Goal: Task Accomplishment & Management: Complete application form

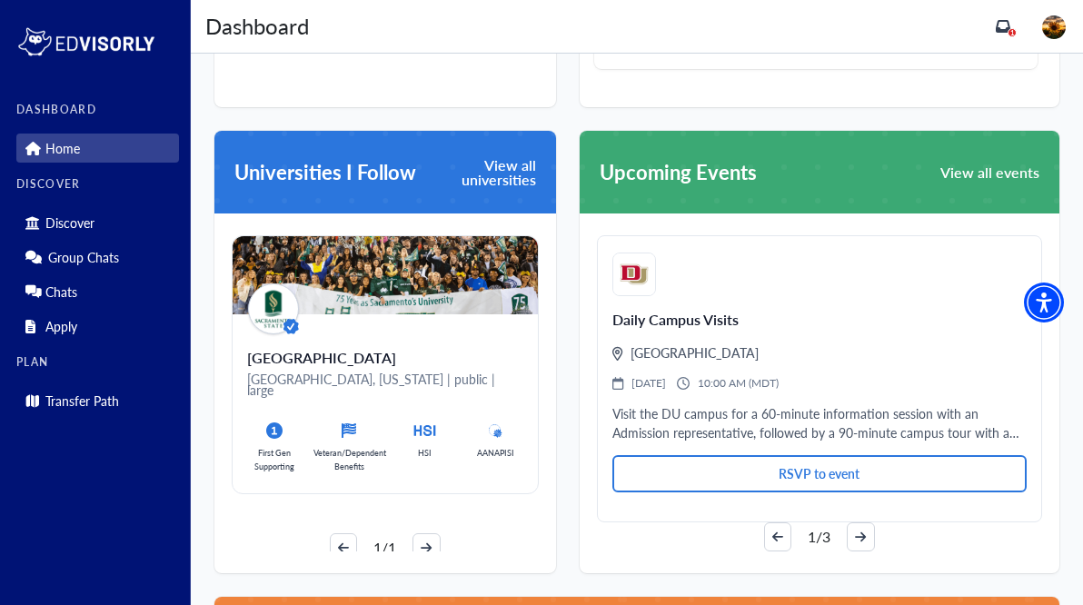
scroll to position [992, 0]
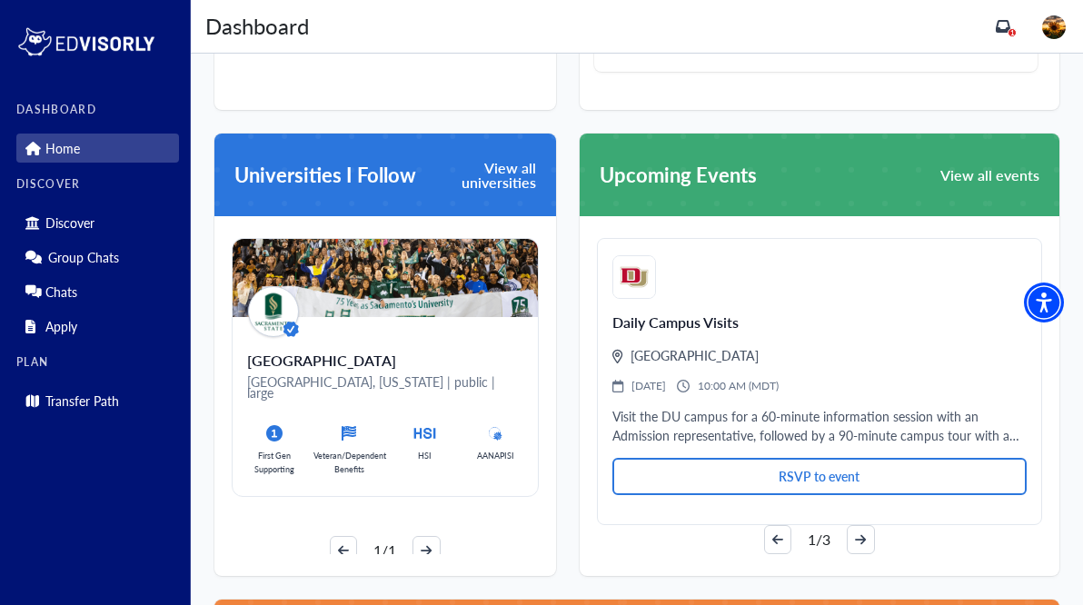
click at [404, 167] on span "Universities I Follow" at bounding box center [326, 175] width 182 height 30
click at [418, 346] on div "[GEOGRAPHIC_DATA], [US_STATE] | public | large First Gen Supporting Veteran/Dep…" at bounding box center [385, 406] width 305 height 179
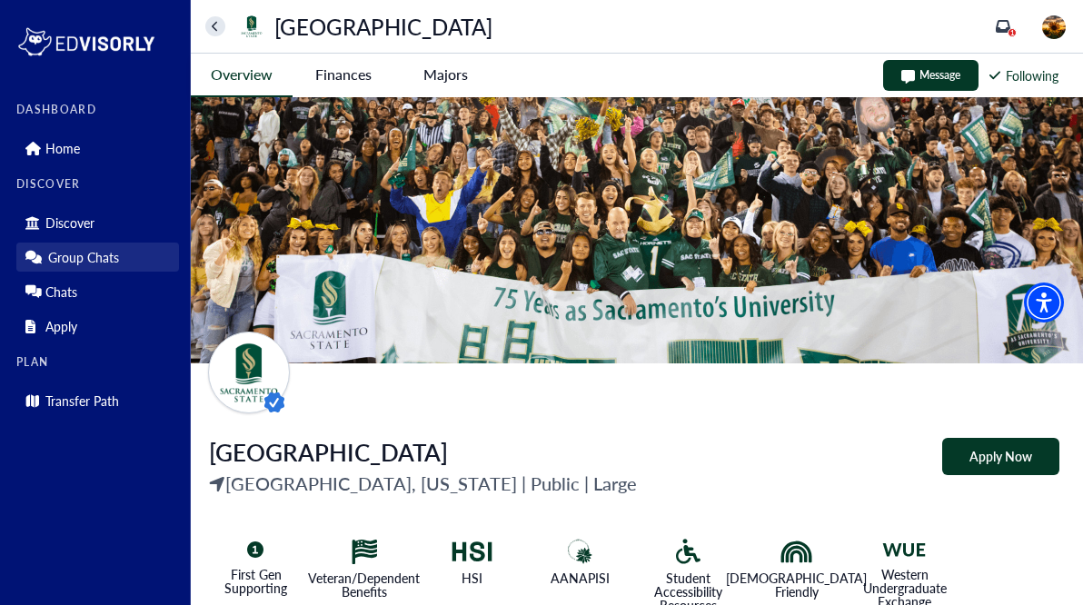
click at [115, 264] on p "Group Chats" at bounding box center [83, 257] width 71 height 15
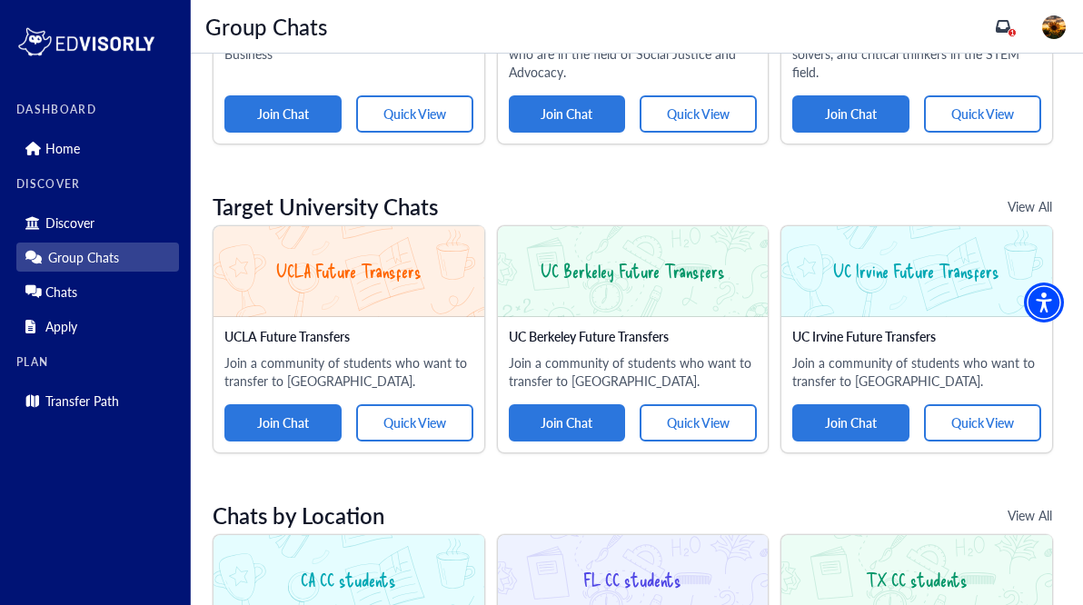
scroll to position [1116, 0]
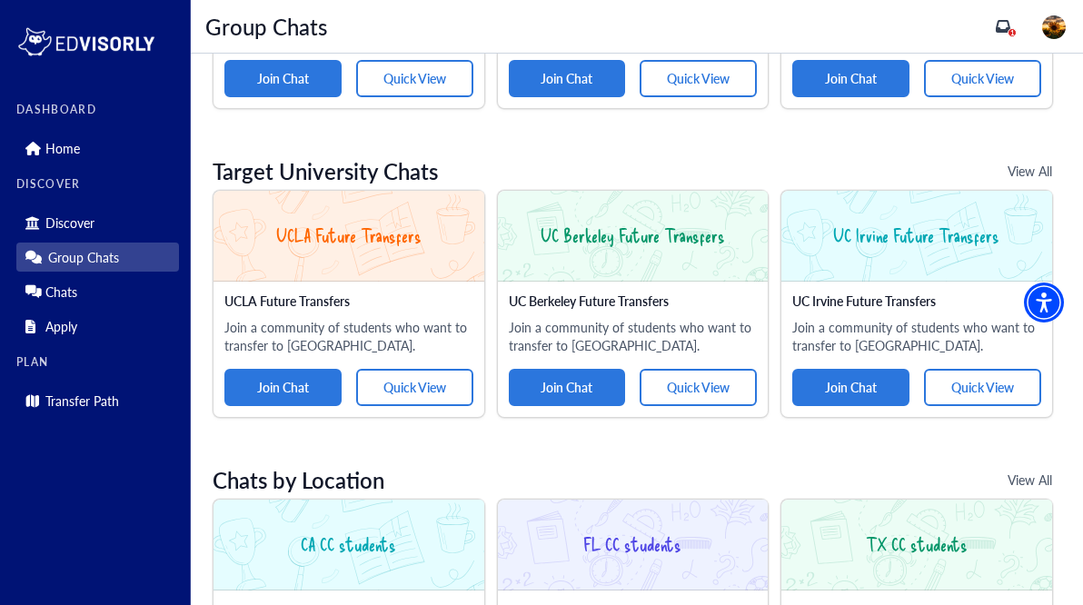
click at [1025, 168] on button "View All" at bounding box center [1030, 171] width 99 height 37
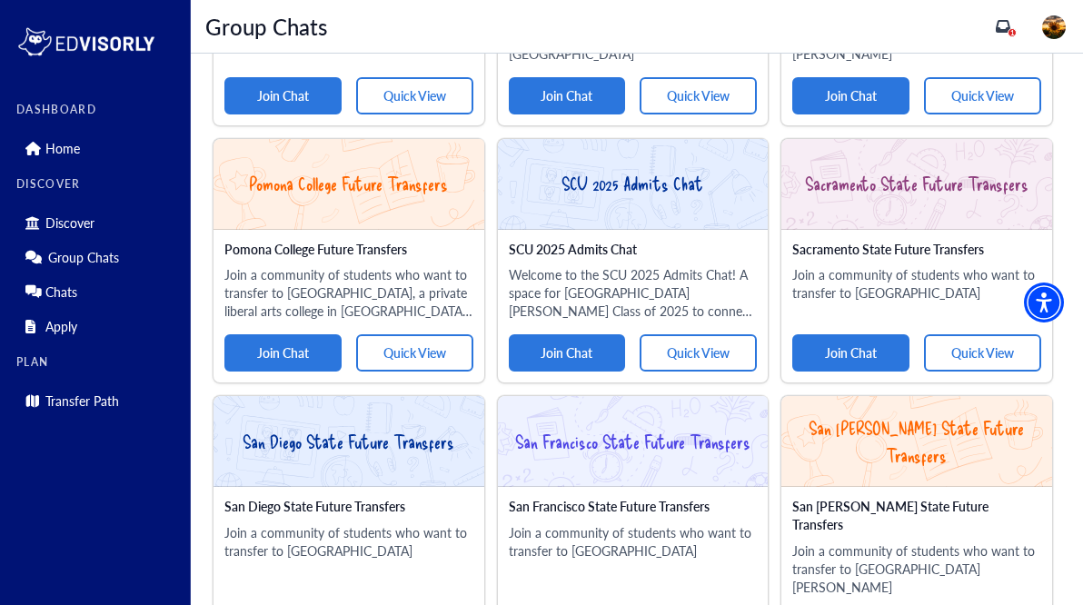
scroll to position [2171, 0]
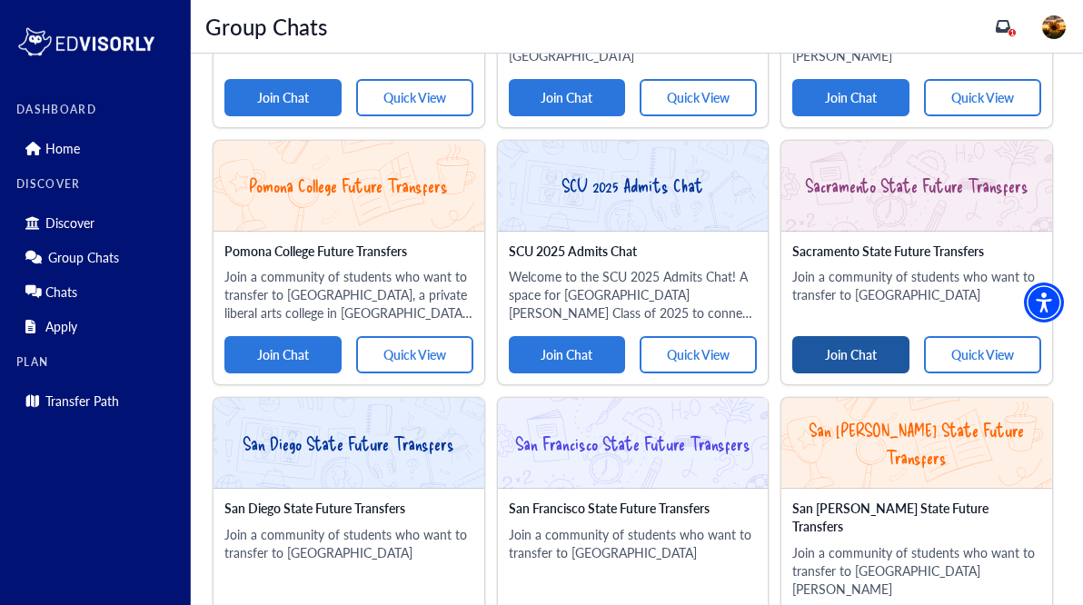
click at [874, 336] on button "Join Chat" at bounding box center [851, 354] width 117 height 37
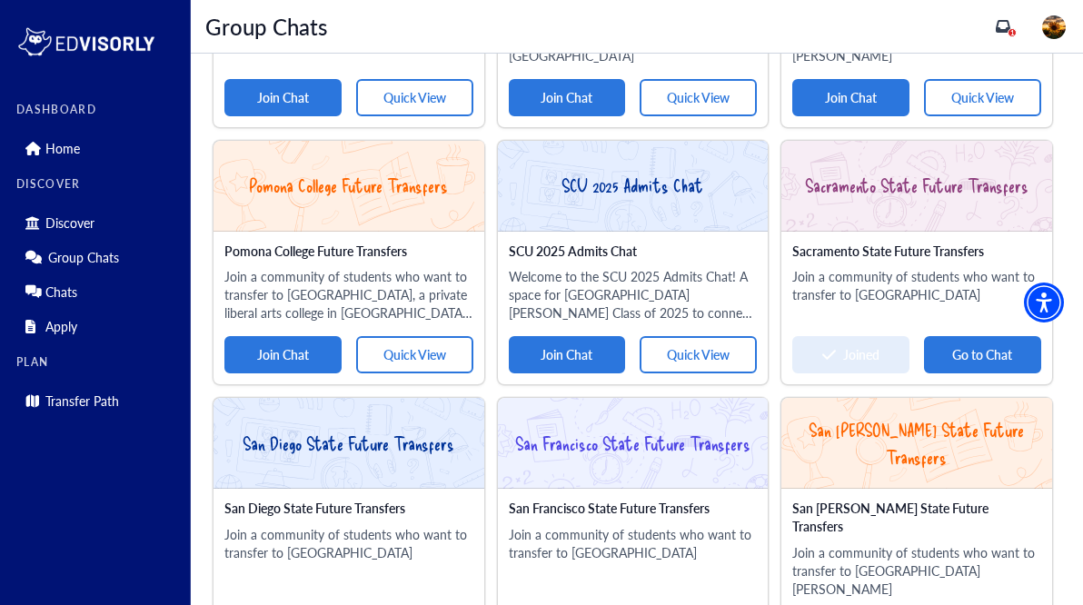
click at [964, 336] on button "Go to Chat" at bounding box center [982, 354] width 117 height 37
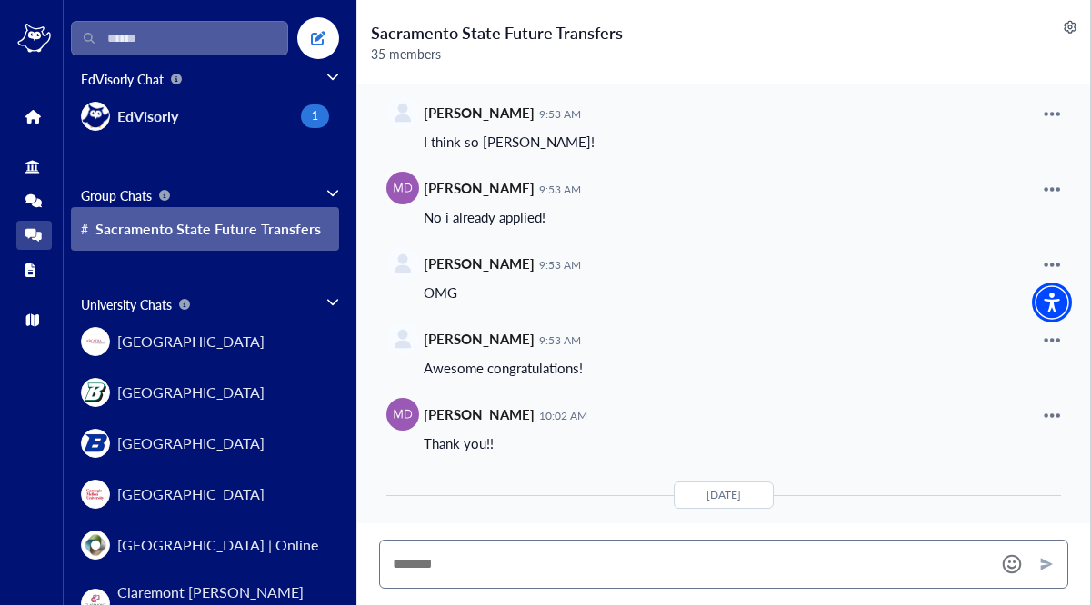
scroll to position [3432, 0]
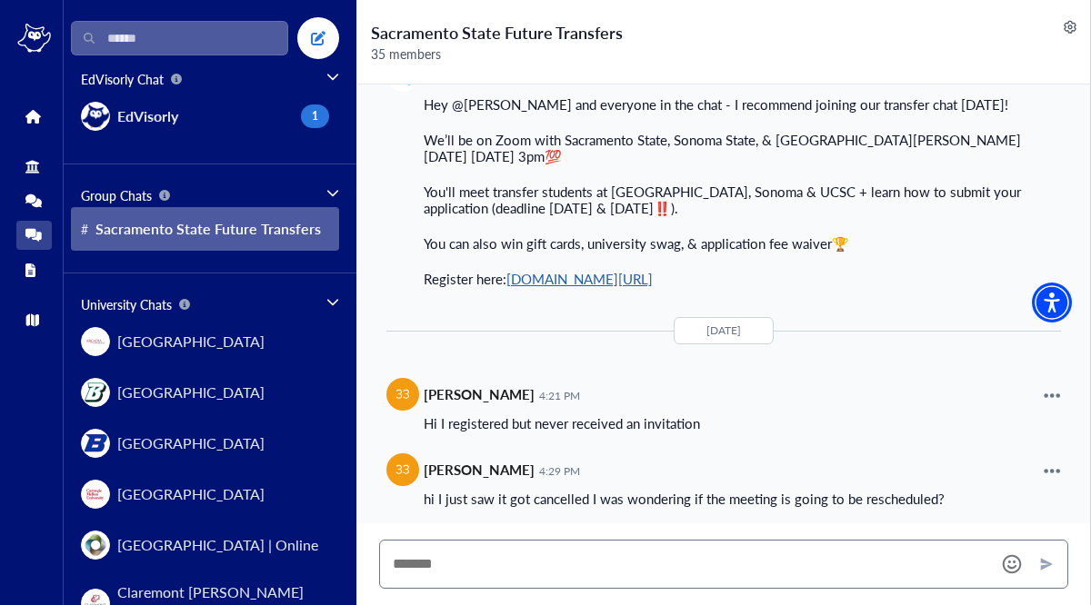
click at [653, 275] on link "[DOMAIN_NAME][URL]" at bounding box center [579, 278] width 146 height 19
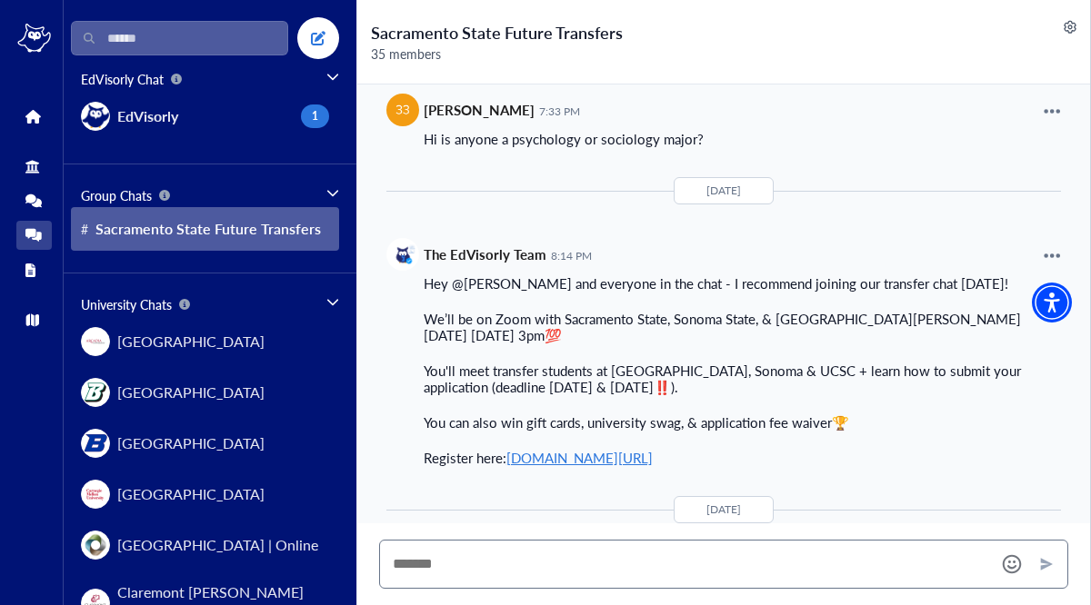
scroll to position [1923, 0]
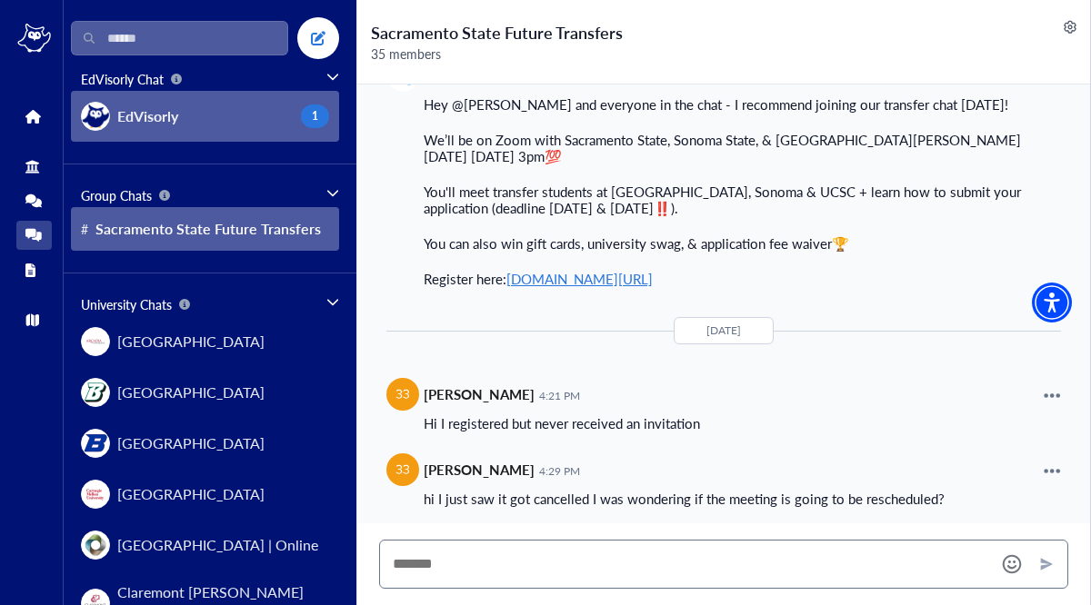
click at [209, 122] on button "EdVisorly 1" at bounding box center [205, 116] width 268 height 51
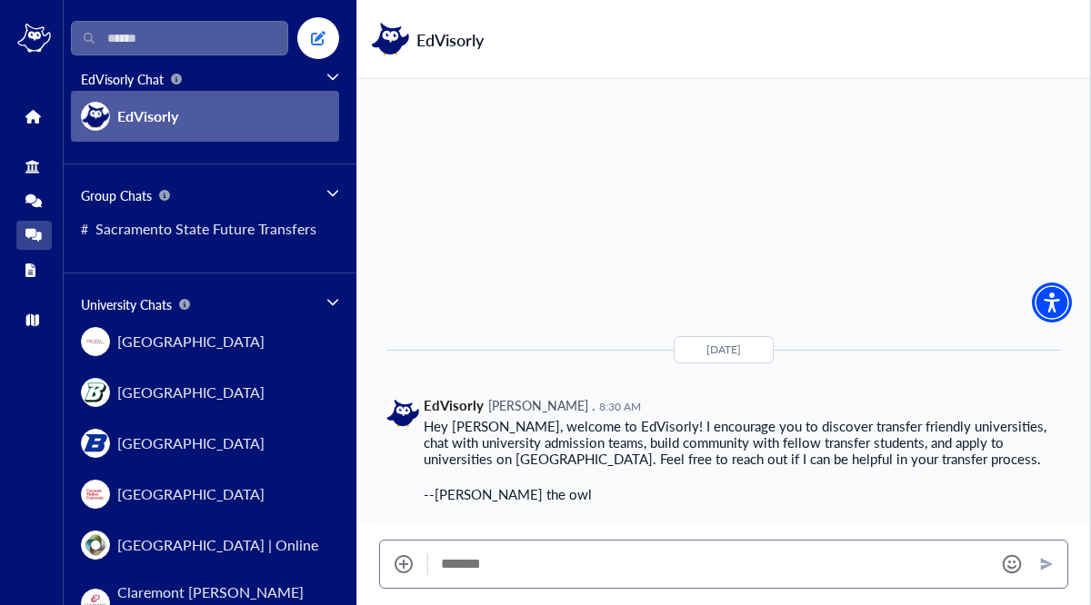
click at [484, 579] on div at bounding box center [725, 564] width 595 height 47
click at [484, 572] on textarea "Message" at bounding box center [711, 564] width 540 height 18
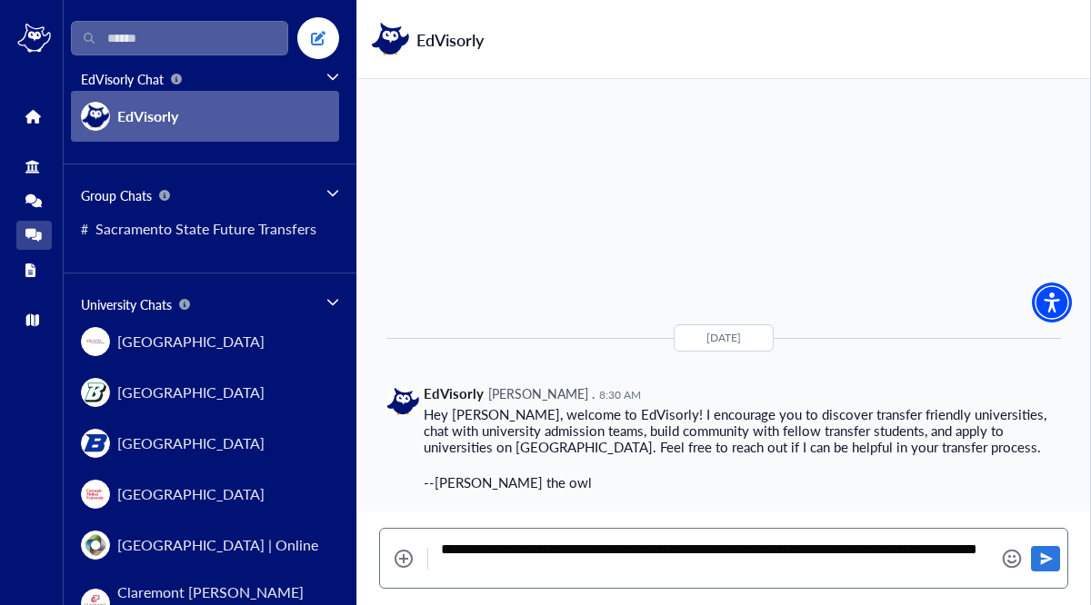
click at [664, 537] on div "**********" at bounding box center [725, 558] width 595 height 59
click at [672, 553] on textarea "**********" at bounding box center [711, 559] width 540 height 36
type textarea "**********"
click at [1049, 556] on icon "Send" at bounding box center [1047, 559] width 12 height 12
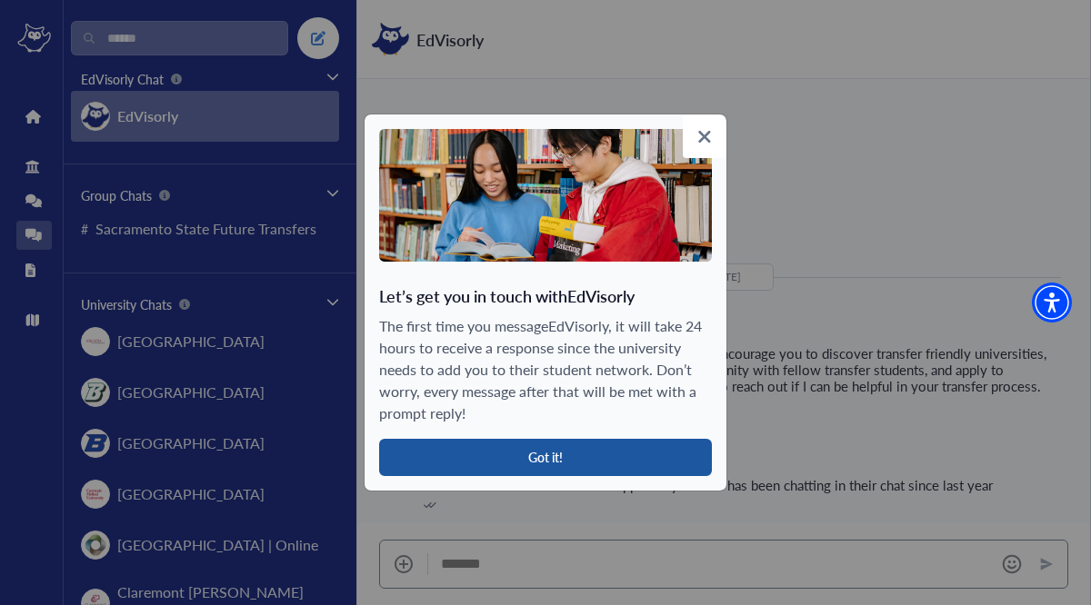
click at [598, 458] on button "Got it!" at bounding box center [545, 457] width 333 height 37
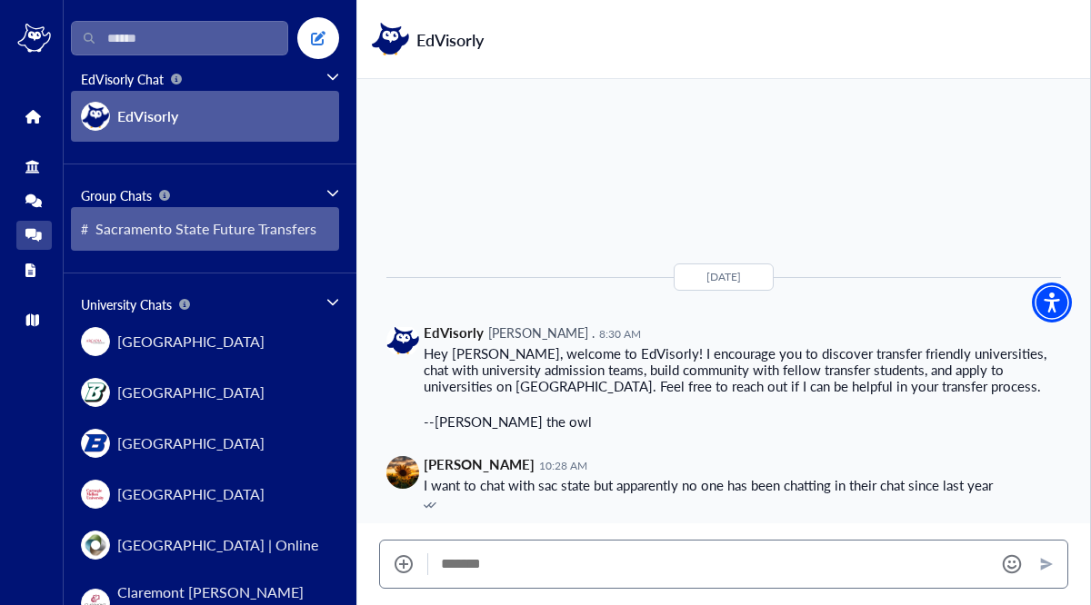
click at [216, 226] on span "Sacramento State Future Transfers" at bounding box center [205, 229] width 221 height 22
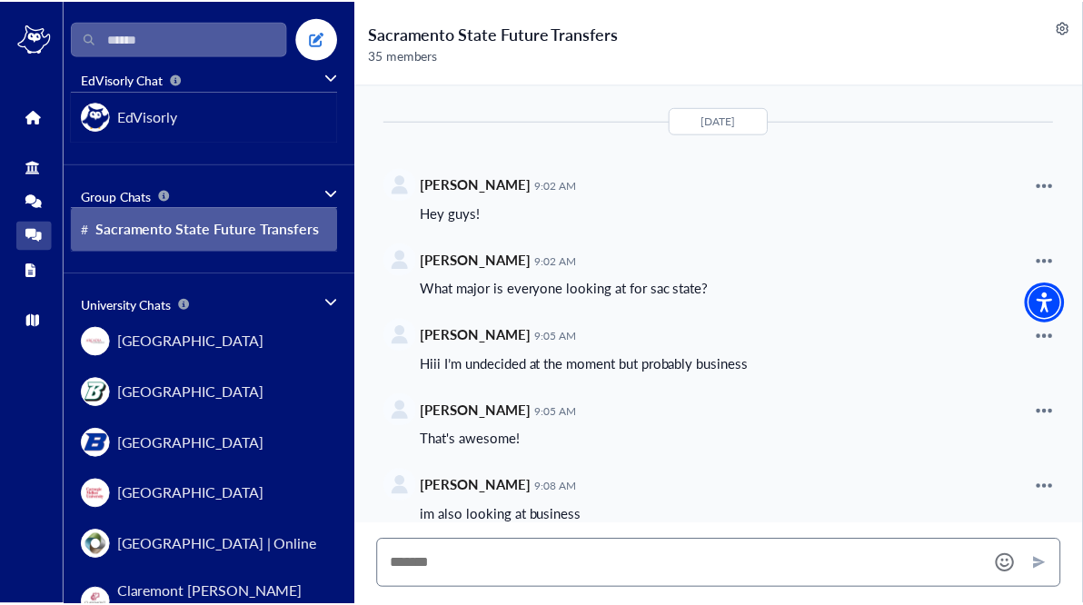
scroll to position [3432, 0]
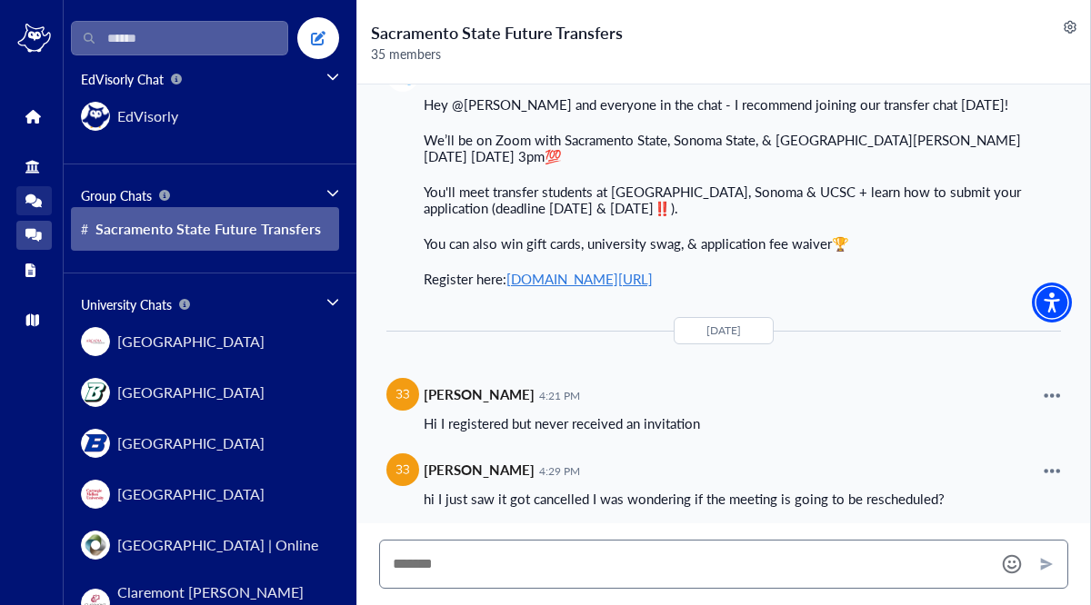
click at [35, 192] on link "Group Chats" at bounding box center [33, 200] width 35 height 29
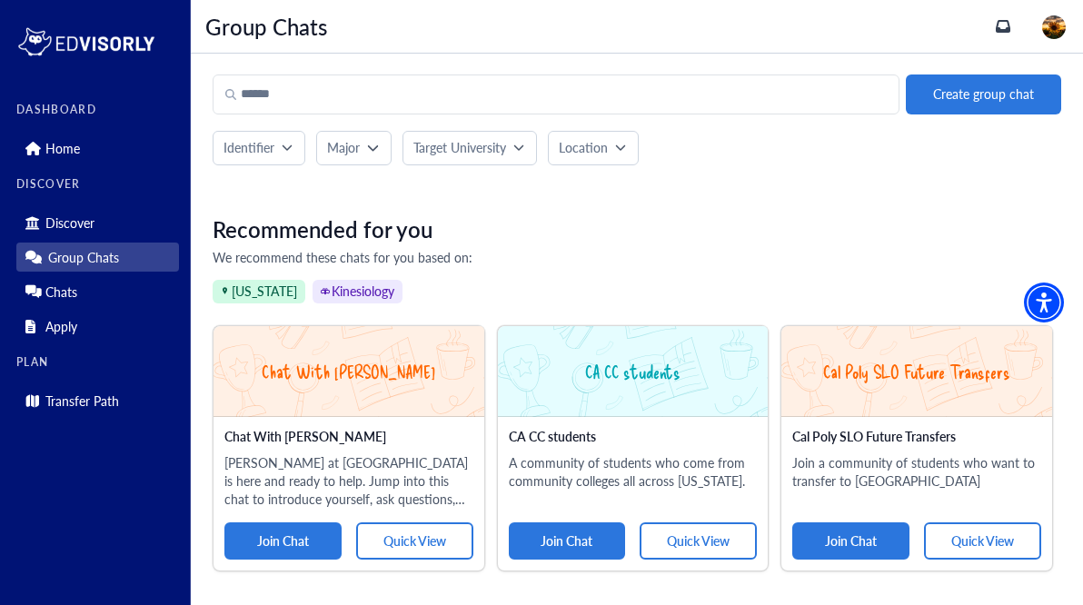
scroll to position [21, 0]
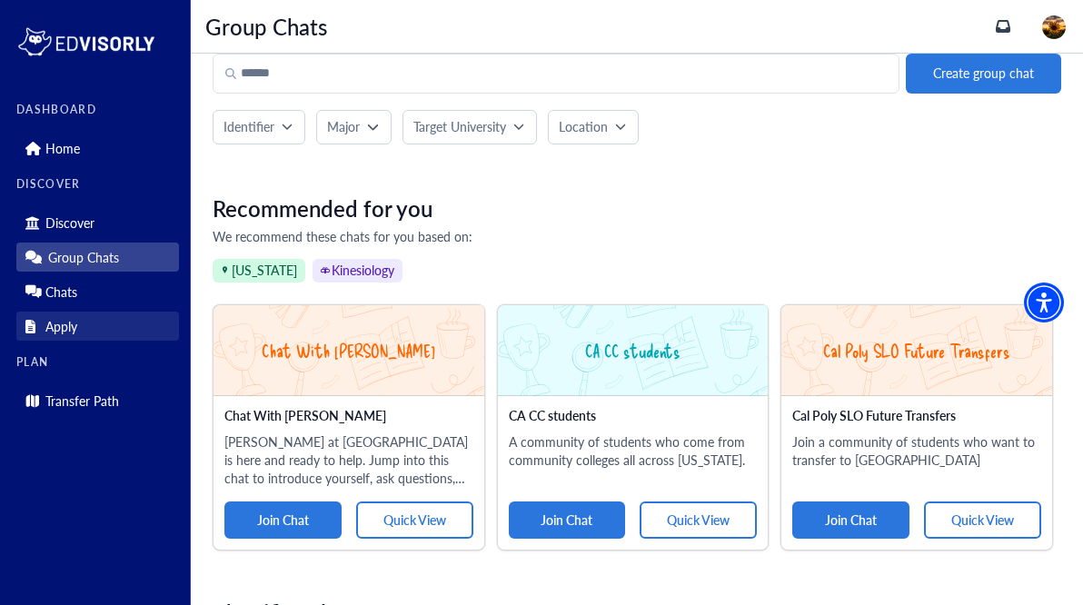
click at [55, 319] on p "Apply" at bounding box center [61, 326] width 32 height 15
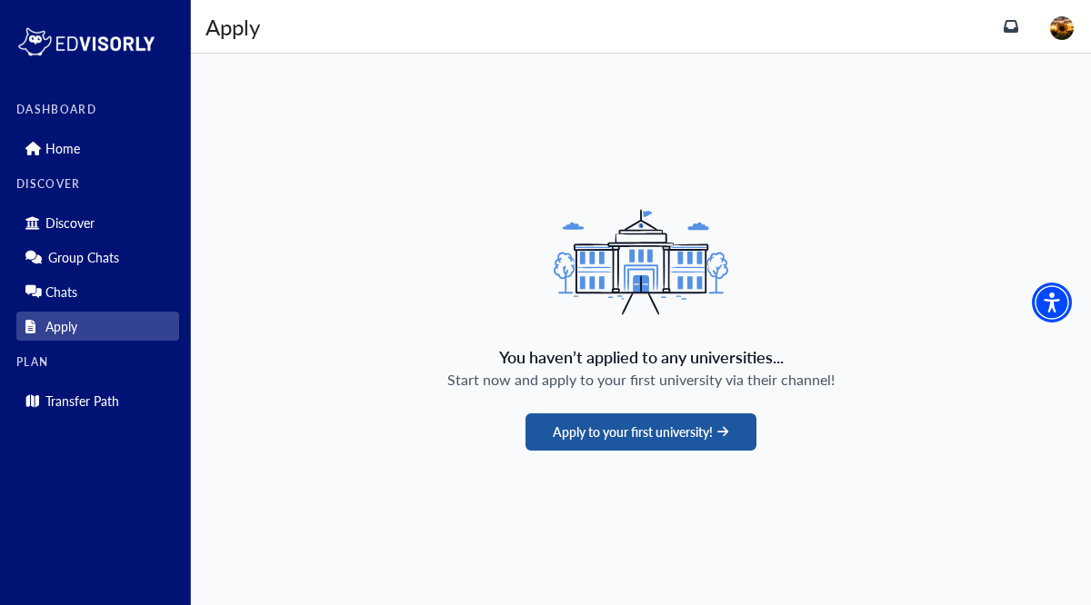
click at [659, 433] on button "Apply to your first university!" at bounding box center [640, 432] width 230 height 37
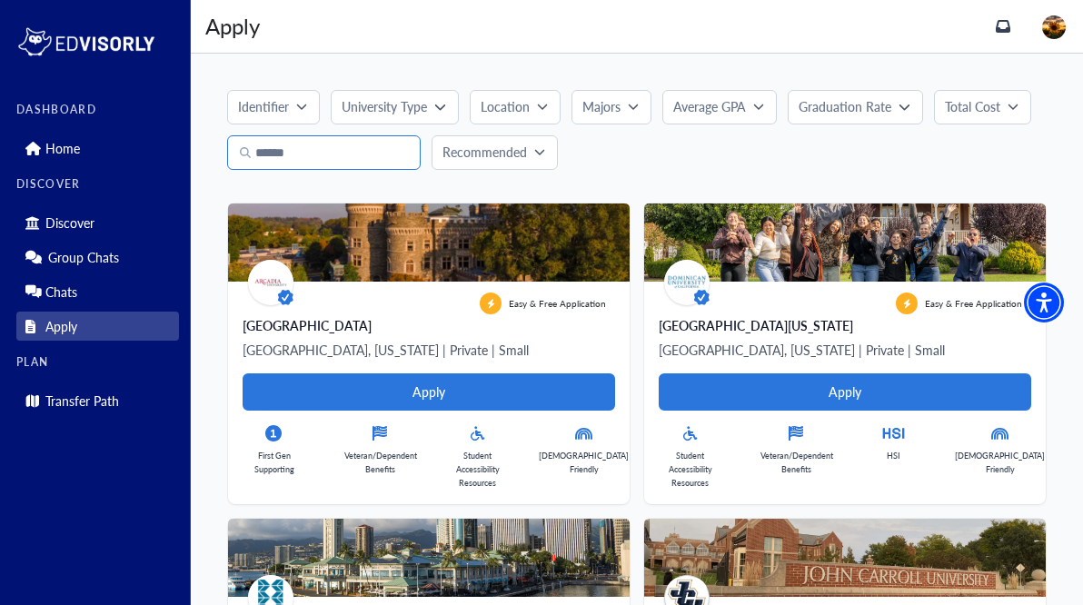
click at [326, 154] on input "Search" at bounding box center [324, 152] width 194 height 35
click at [617, 115] on p "Majors" at bounding box center [602, 106] width 38 height 19
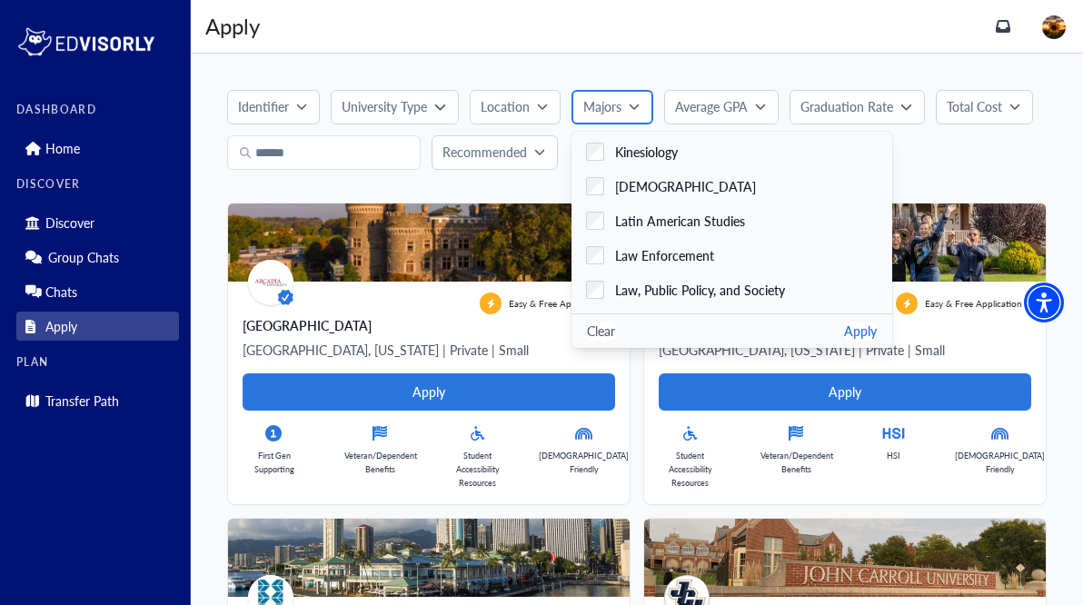
scroll to position [2275, 0]
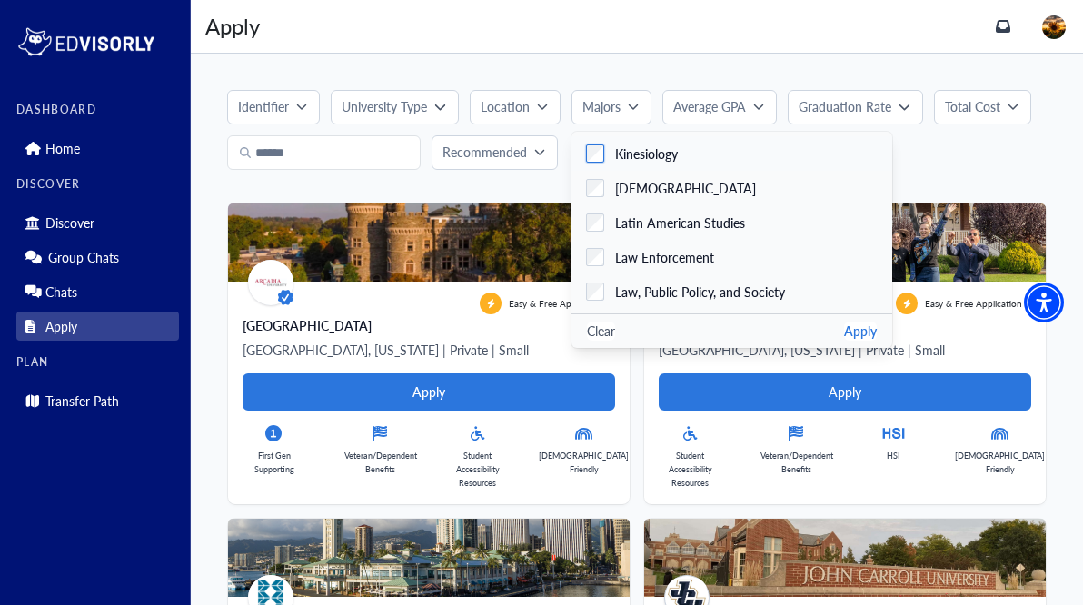
click at [658, 165] on label "Kinesiology" at bounding box center [732, 153] width 321 height 35
click at [638, 28] on div "Apply Apply" at bounding box center [600, 26] width 791 height 33
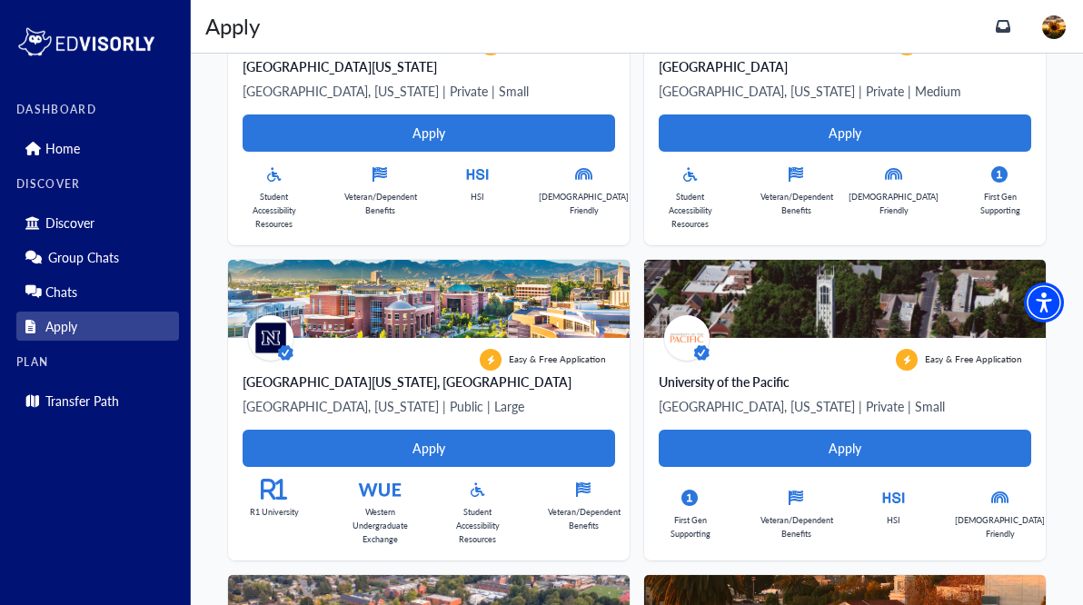
scroll to position [0, 0]
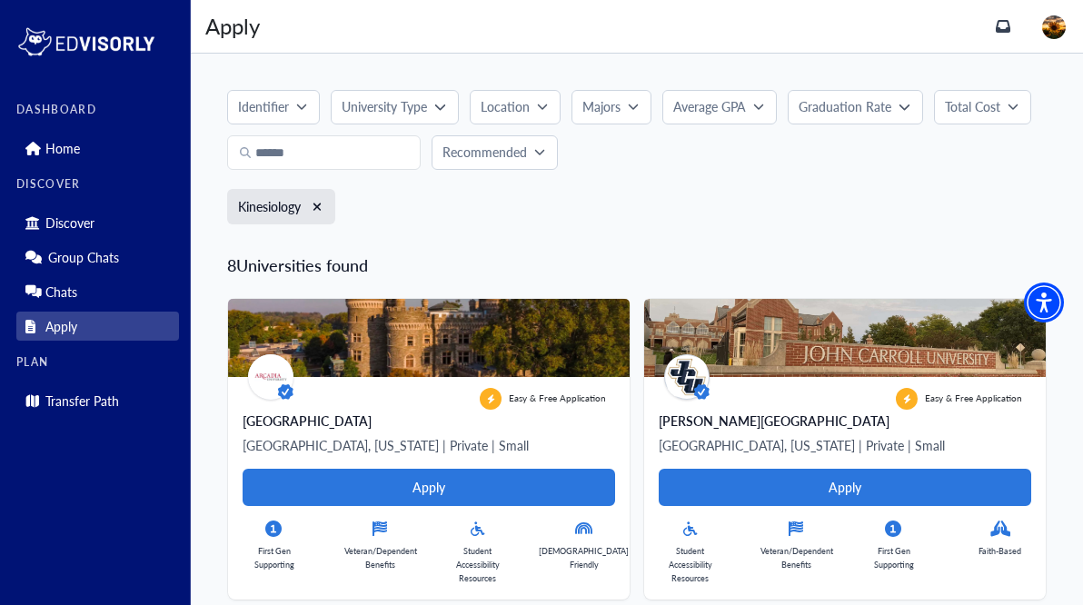
click at [634, 115] on button "Majors" at bounding box center [612, 107] width 80 height 35
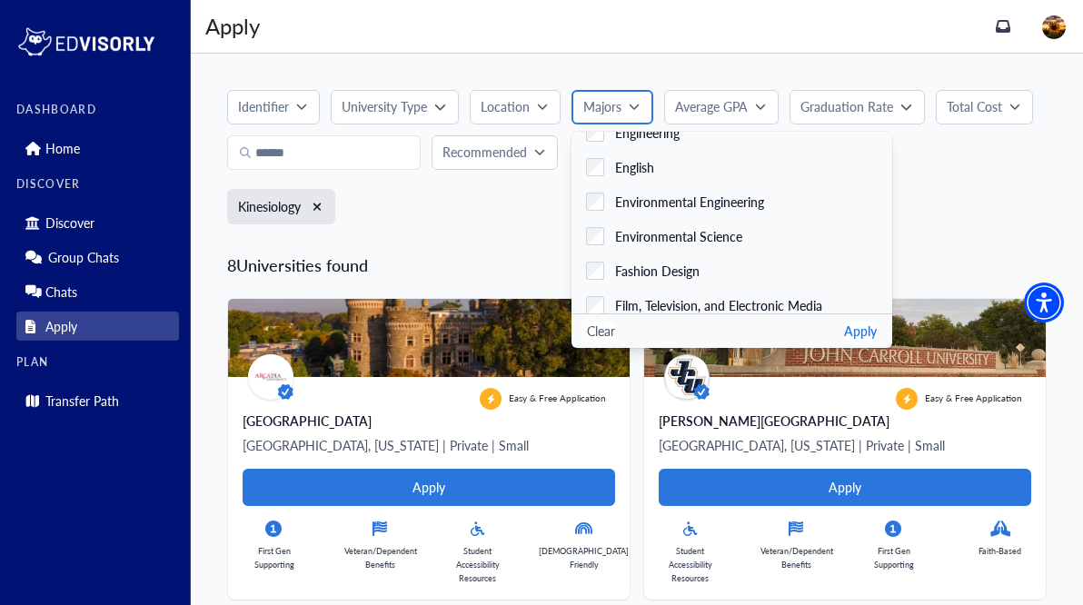
scroll to position [1441, 0]
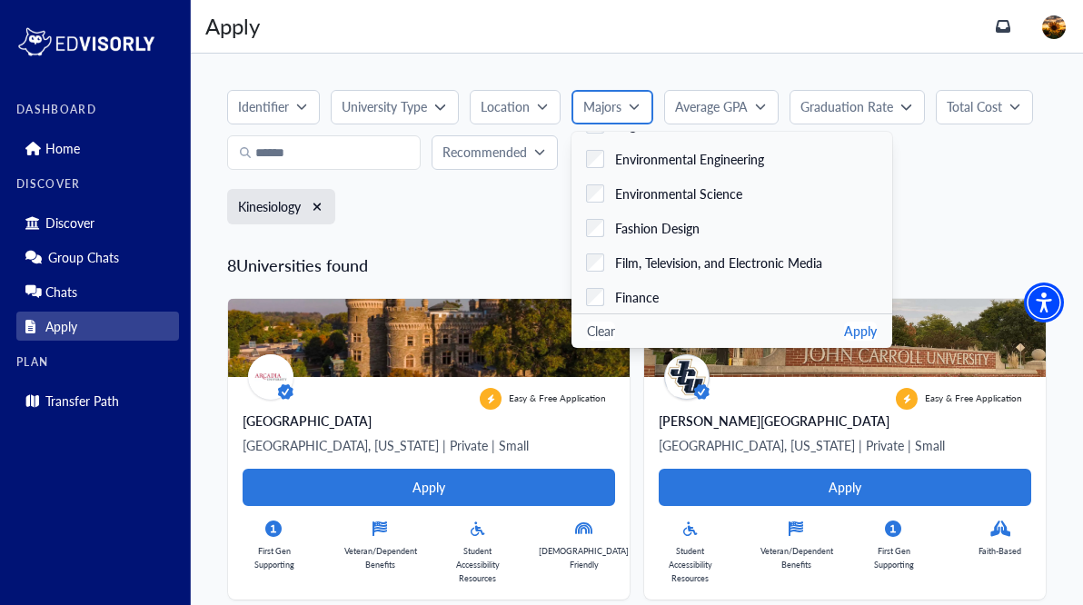
click at [640, 107] on button "Majors" at bounding box center [613, 107] width 82 height 35
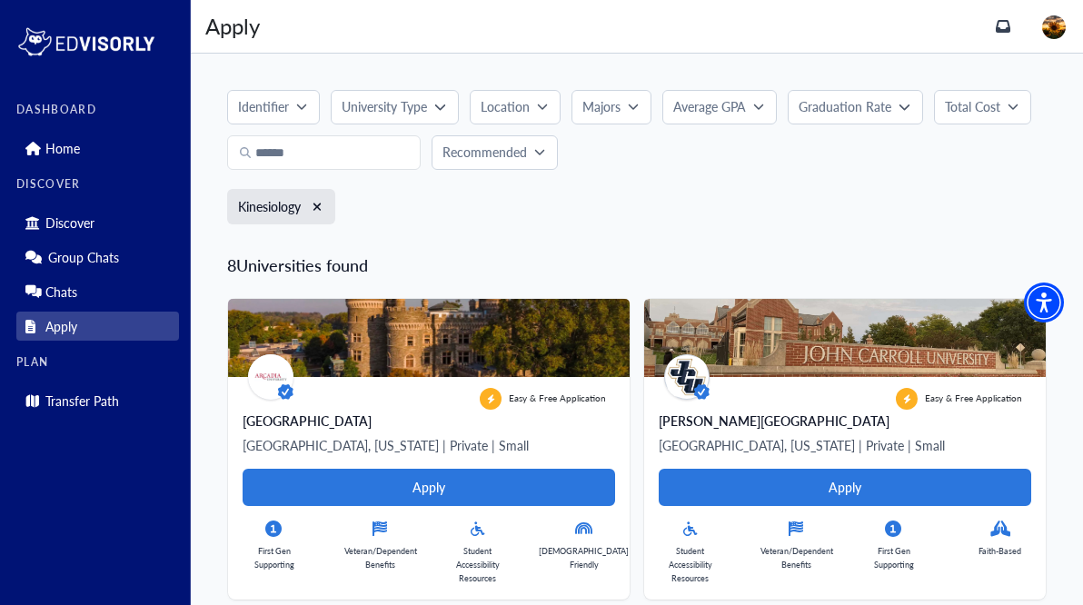
click at [429, 108] on div "University Type" at bounding box center [388, 106] width 93 height 19
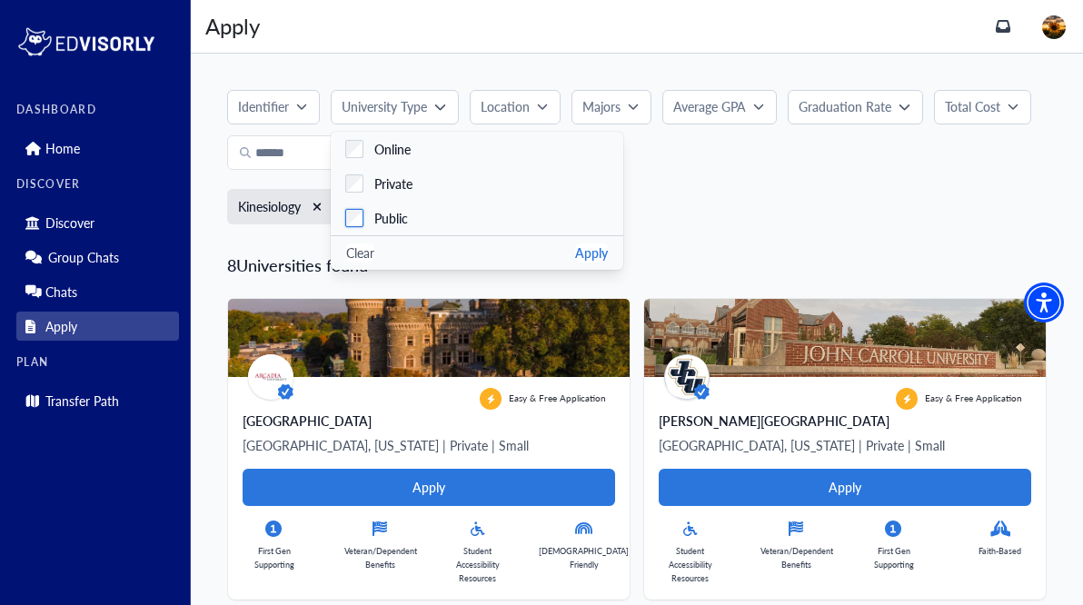
click at [399, 215] on span "Public" at bounding box center [391, 218] width 34 height 19
click at [584, 249] on button "Apply" at bounding box center [591, 253] width 33 height 19
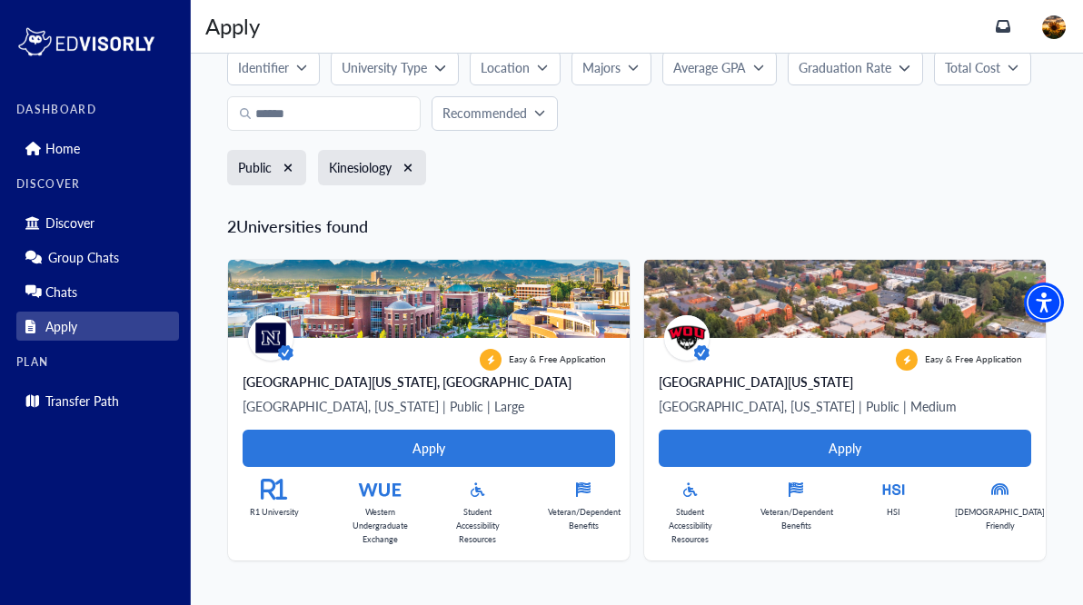
scroll to position [0, 0]
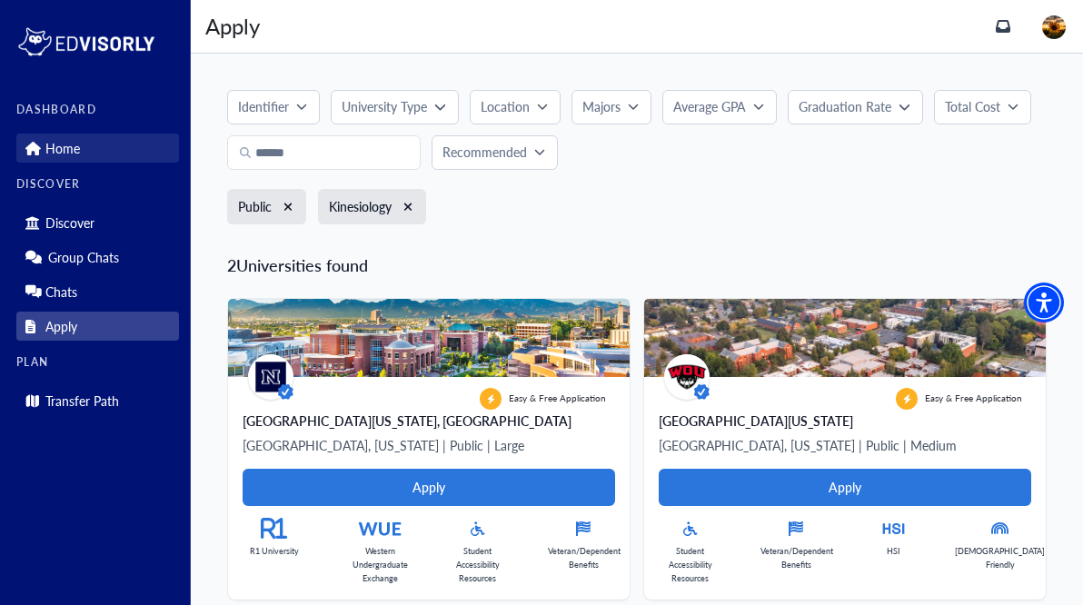
click at [42, 135] on link "Home" at bounding box center [97, 148] width 163 height 29
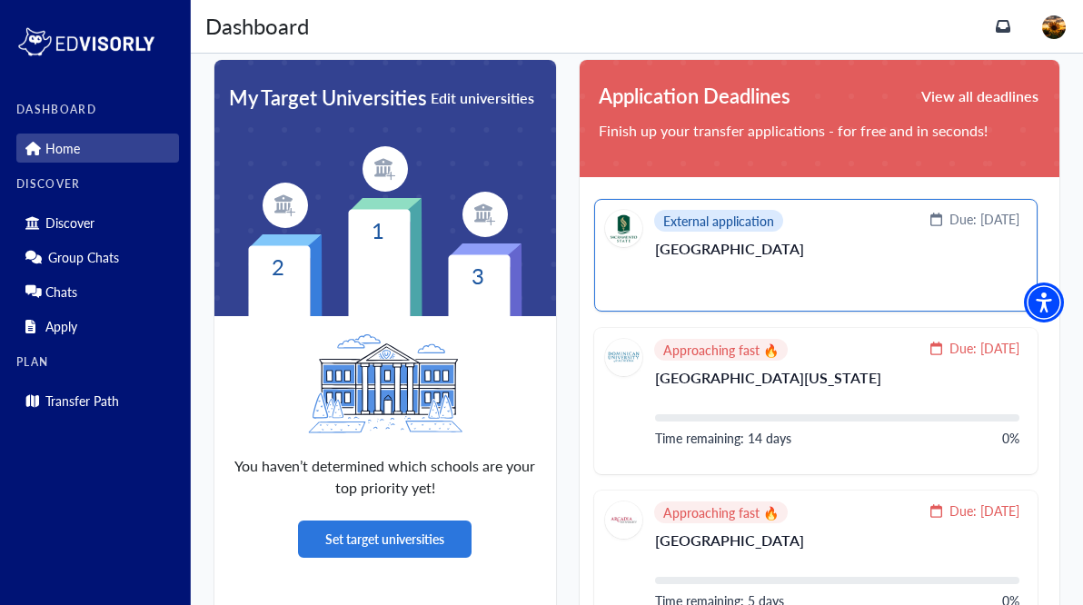
scroll to position [432, 0]
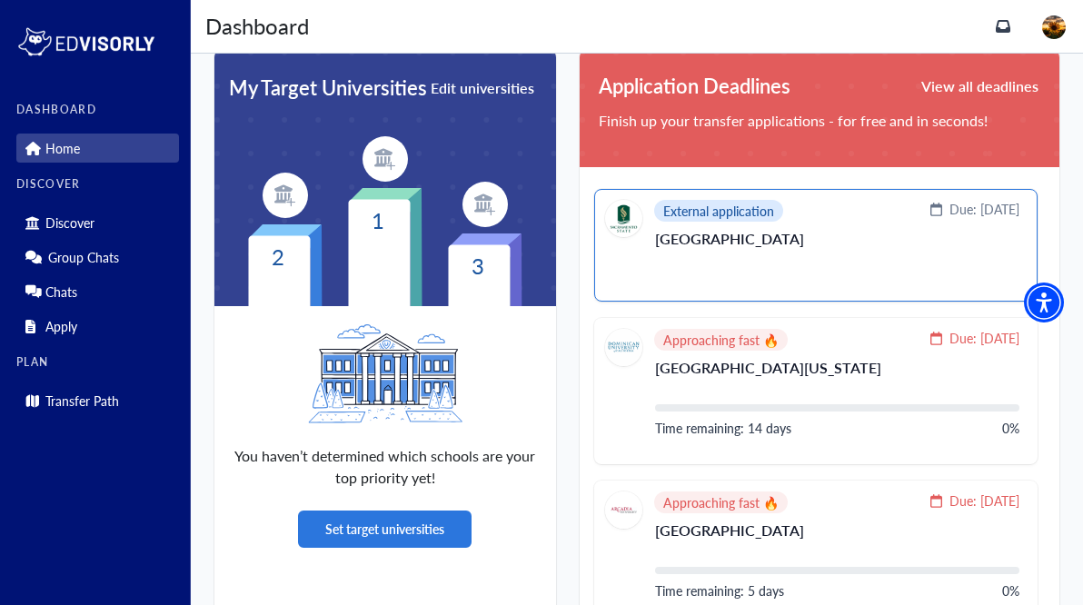
click at [859, 264] on section "[GEOGRAPHIC_DATA]" at bounding box center [837, 254] width 364 height 44
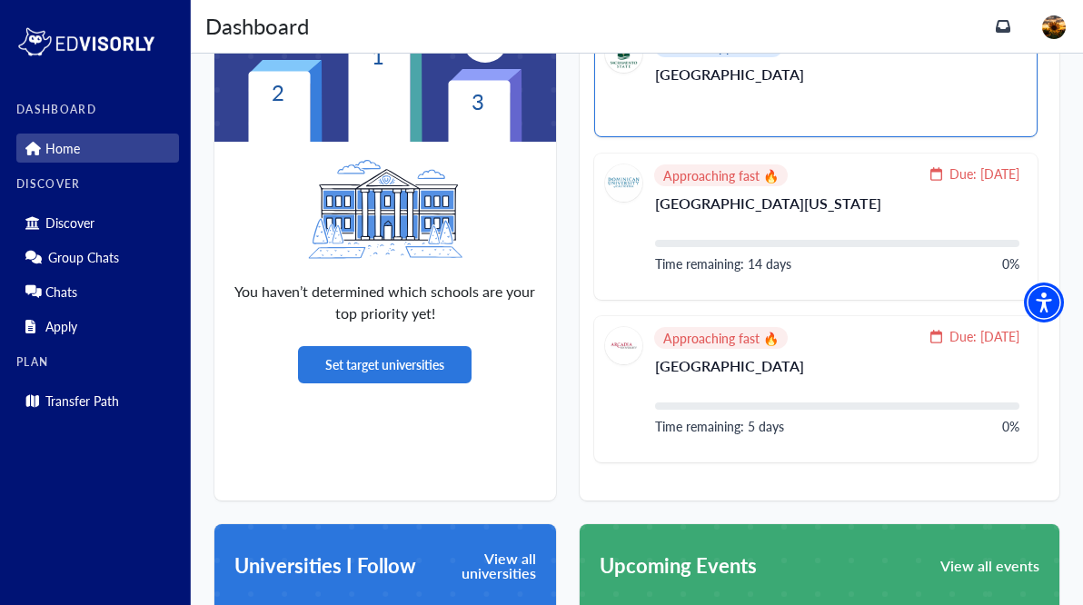
scroll to position [620, 0]
